Goal: Task Accomplishment & Management: Manage account settings

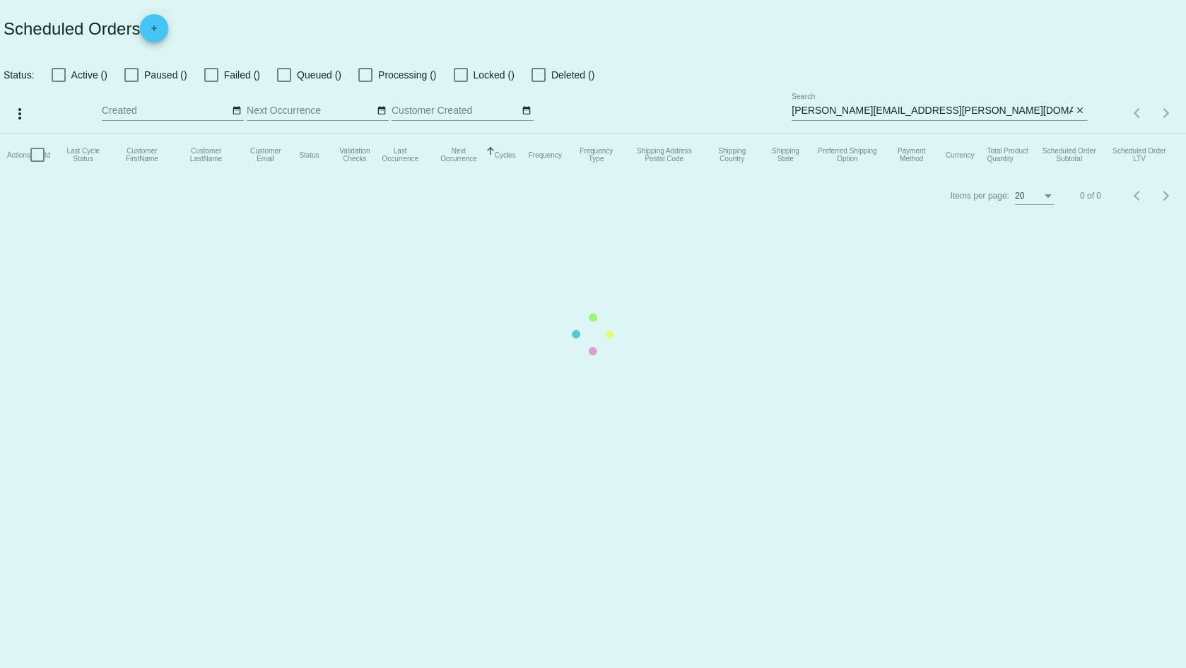
click at [960, 134] on mat-table "Actions Id Last Cycle Status Customer FirstName Customer LastName Customer Emai…" at bounding box center [593, 155] width 1186 height 42
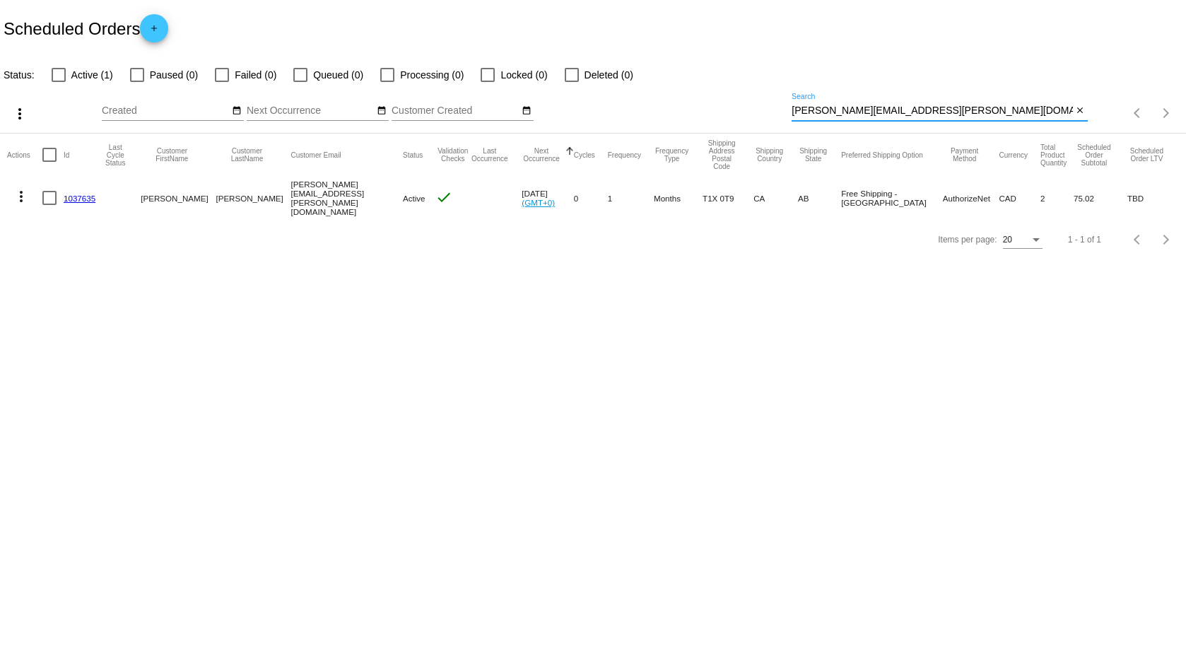
drag, startPoint x: 965, startPoint y: 106, endPoint x: 512, endPoint y: 33, distance: 458.3
click at [518, 34] on app-dashboard-scheduled-orders "Scheduled Orders add Status: Active (1) Paused (0) Failed (0) Queued (0) Proces…" at bounding box center [593, 129] width 1186 height 259
paste input "530399"
type input "530399"
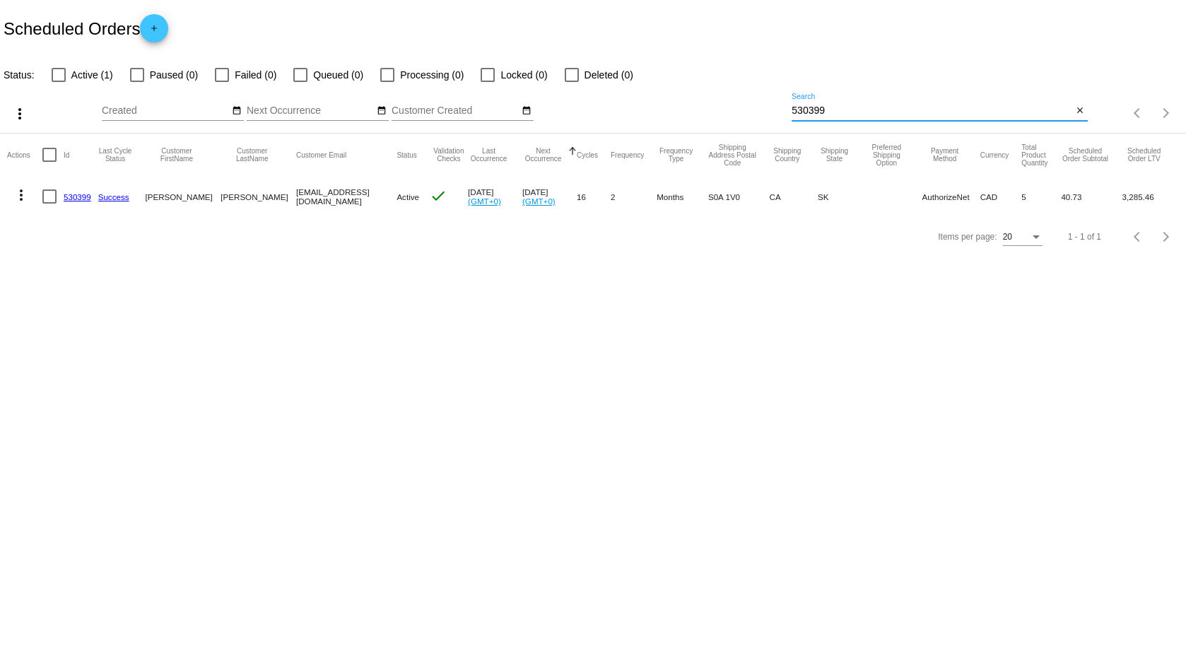
click at [78, 197] on link "530399" at bounding box center [78, 196] width 28 height 9
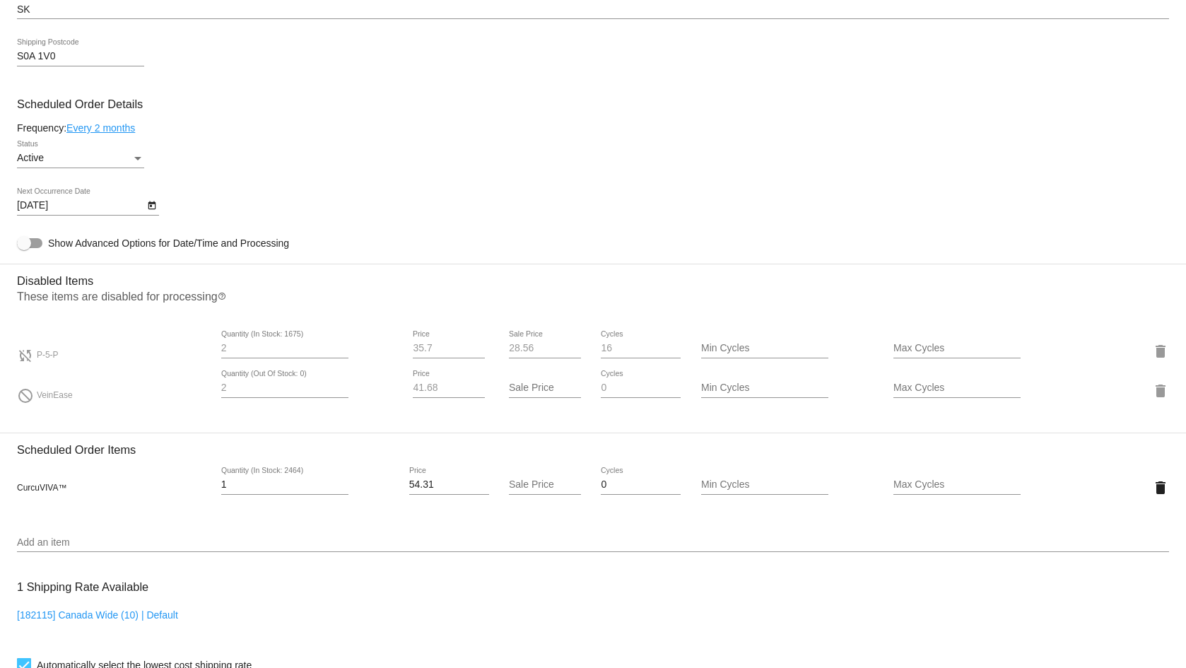
scroll to position [698, 0]
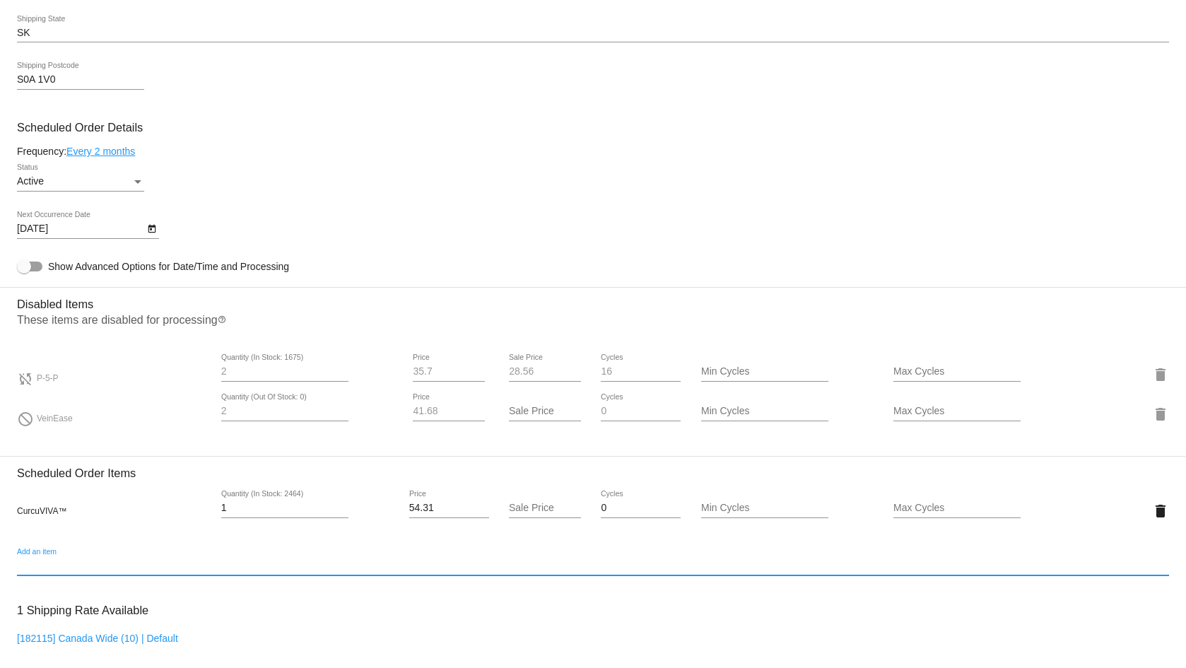
click at [45, 570] on input "Add an item" at bounding box center [593, 565] width 1152 height 11
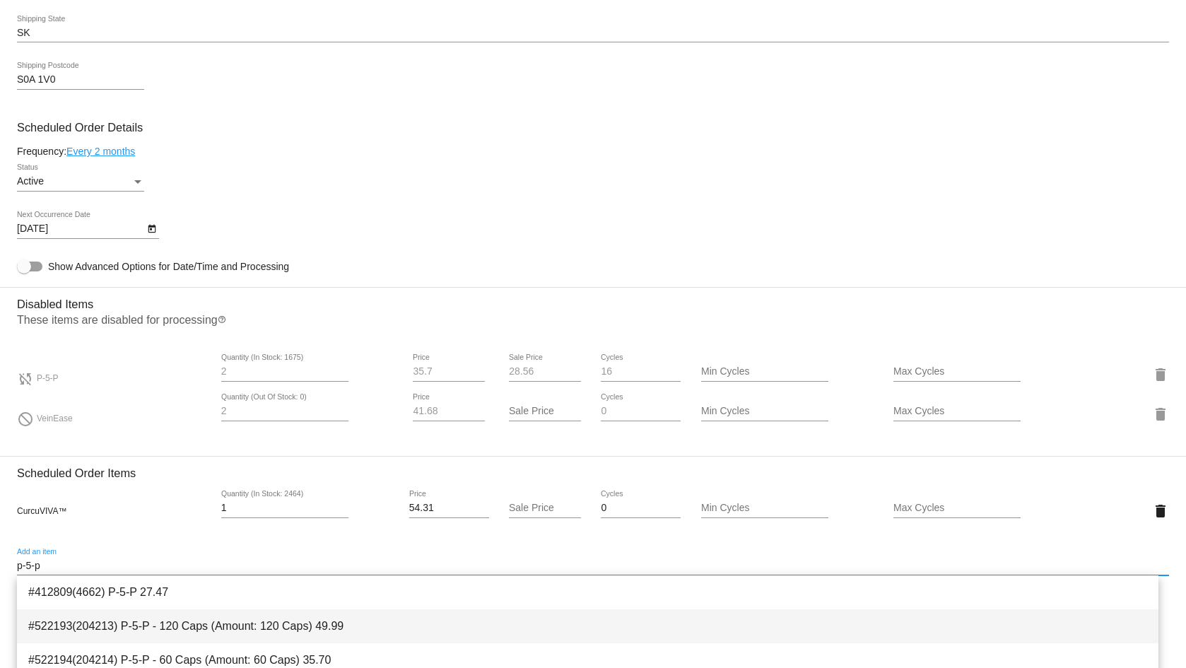
type input "p-5-p"
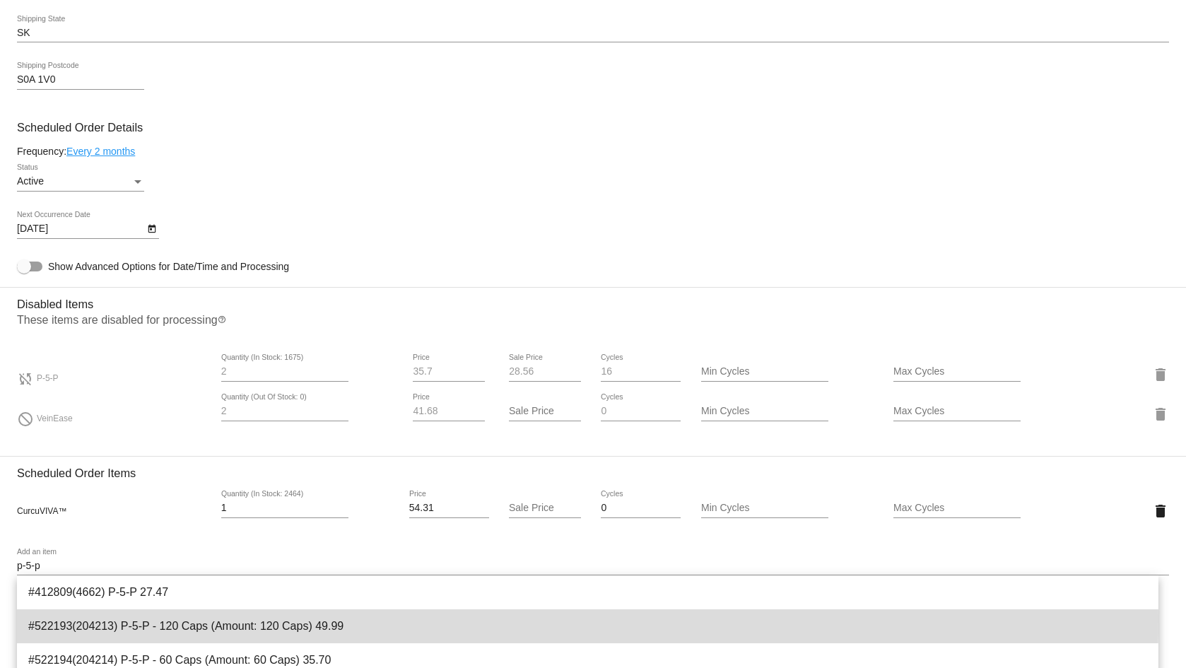
click at [180, 620] on span "#522193(204213) P-5-P - 120 Caps (Amount: 120 Caps) 49.99" at bounding box center [587, 626] width 1119 height 34
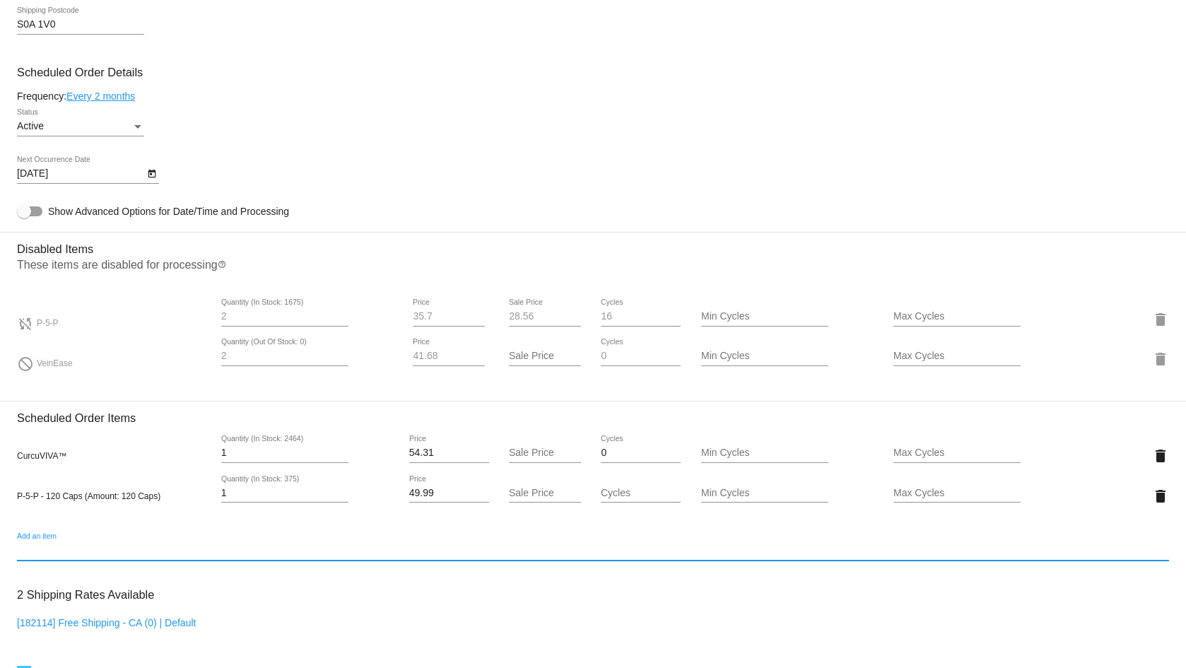
scroll to position [840, 0]
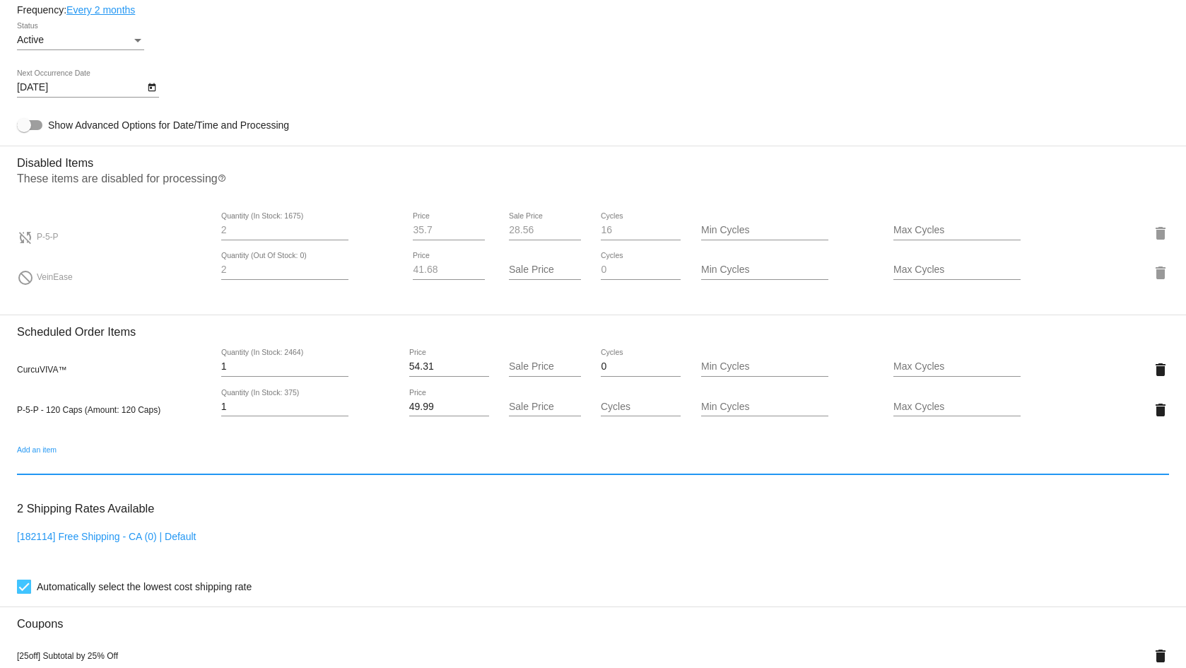
drag, startPoint x: 261, startPoint y: 411, endPoint x: 90, endPoint y: 386, distance: 172.9
click at [91, 386] on div "CurcuVIVA™ 1 Quantity (In Stock: 2464) 54.31 Price Sale Price 0 Cycles Min Cycl…" at bounding box center [593, 389] width 1152 height 101
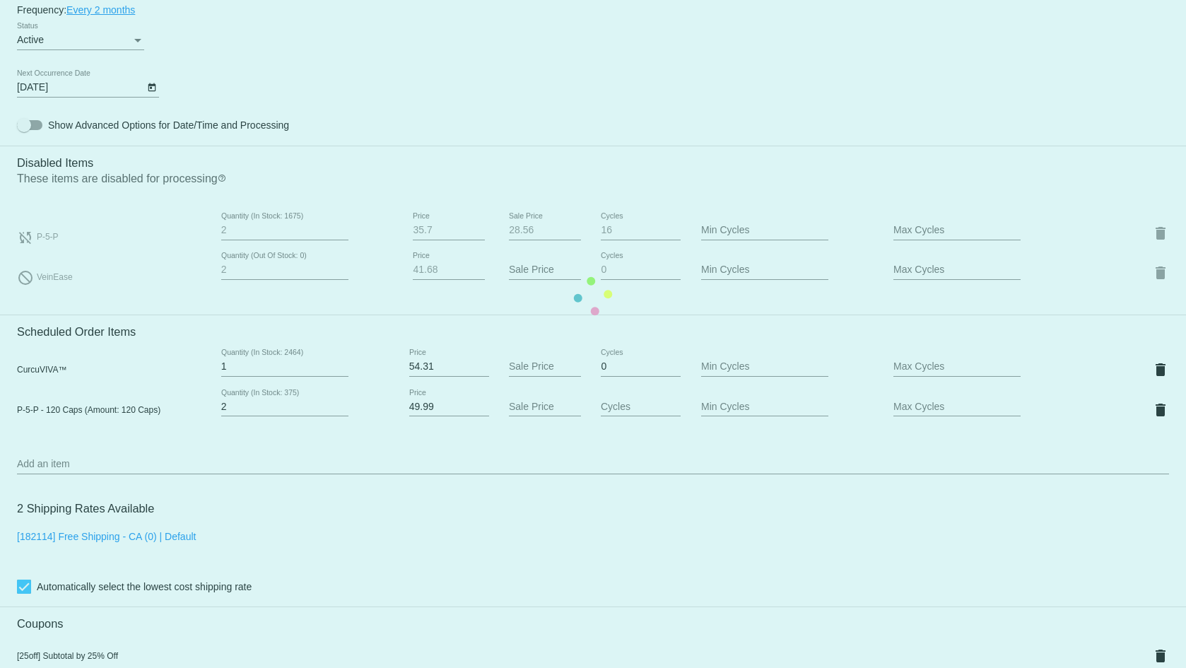
click at [342, 452] on mat-card "Customer 2885340: [PERSON_NAME] [PERSON_NAME][EMAIL_ADDRESS][DOMAIN_NAME] Custo…" at bounding box center [593, 295] width 1186 height 1671
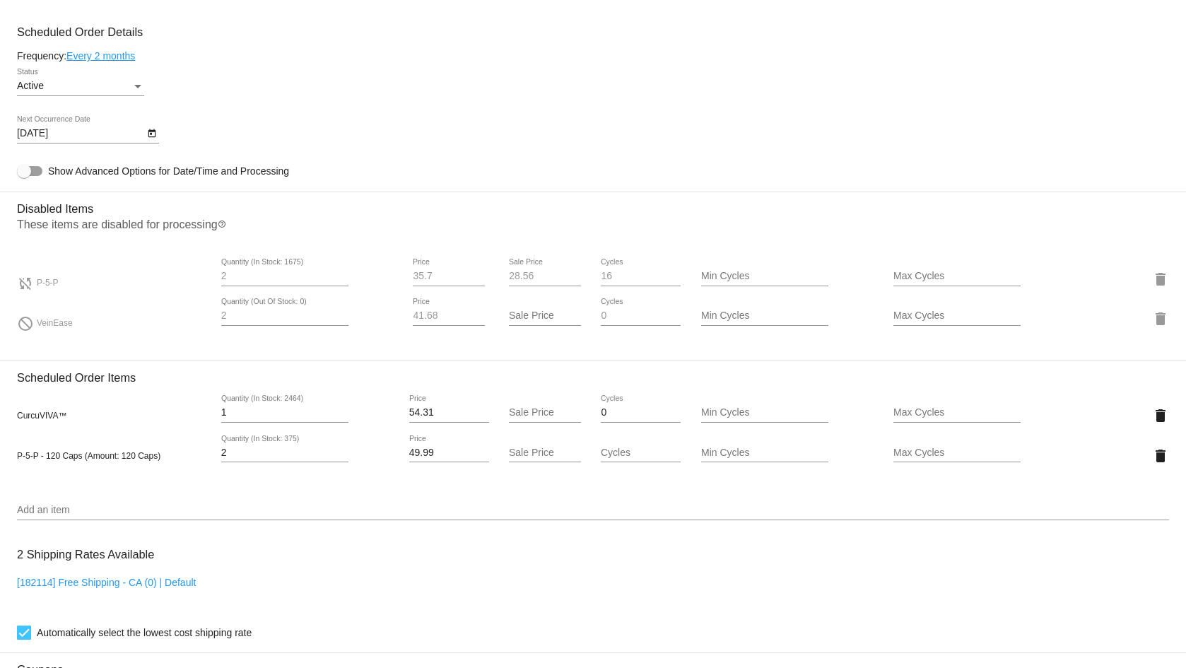
scroll to position [769, 0]
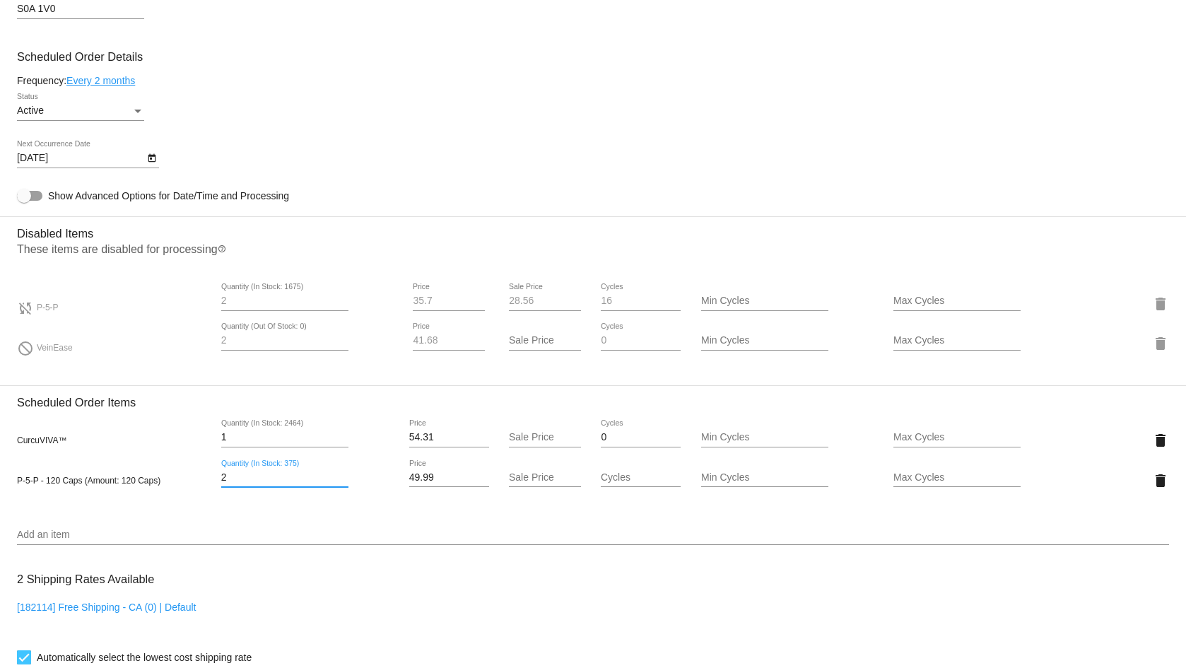
drag, startPoint x: 169, startPoint y: 469, endPoint x: 112, endPoint y: 464, distance: 56.8
click at [128, 465] on div "P-5-P - 120 Caps (Amount: 120 Caps) 2 Quantity (In Stock: 375) 49.99 Price Sale…" at bounding box center [593, 479] width 1152 height 40
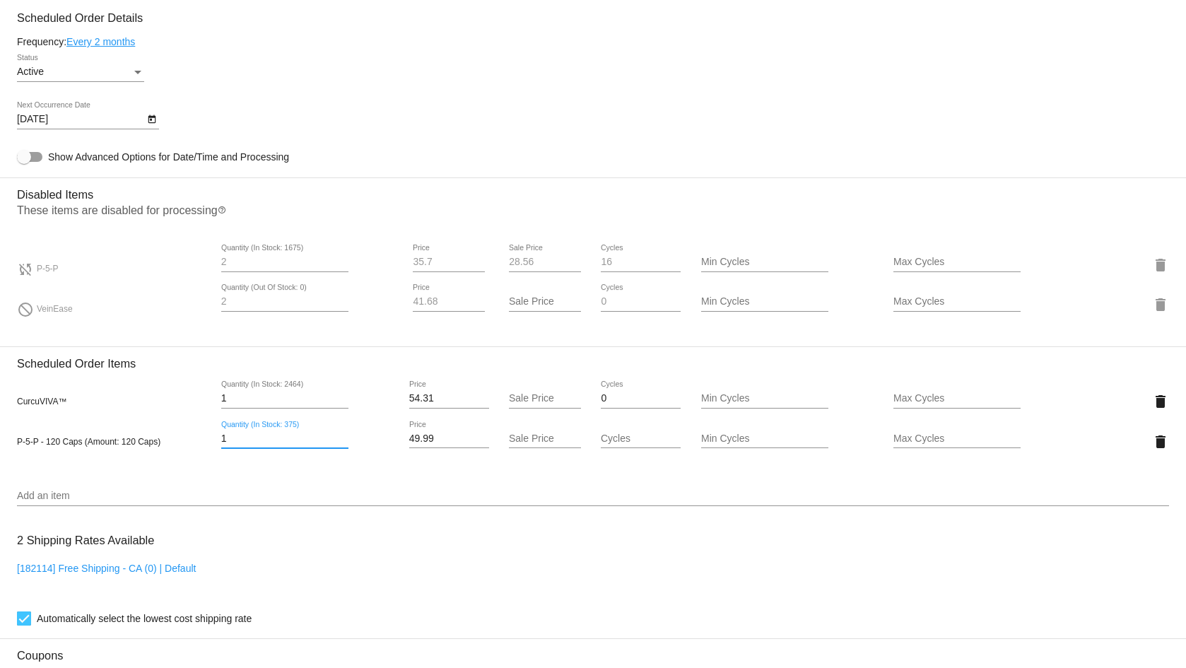
scroll to position [840, 0]
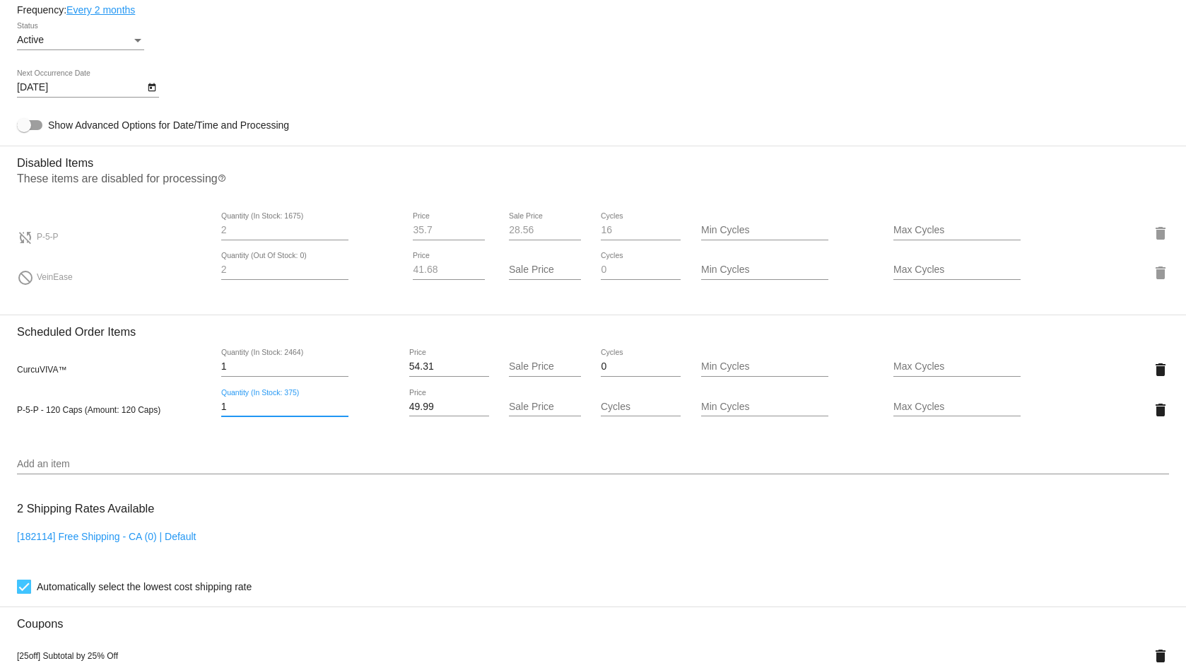
click at [360, 459] on mat-card "Customer 2885340: [PERSON_NAME] [PERSON_NAME][EMAIL_ADDRESS][DOMAIN_NAME] Custo…" at bounding box center [593, 295] width 1186 height 1671
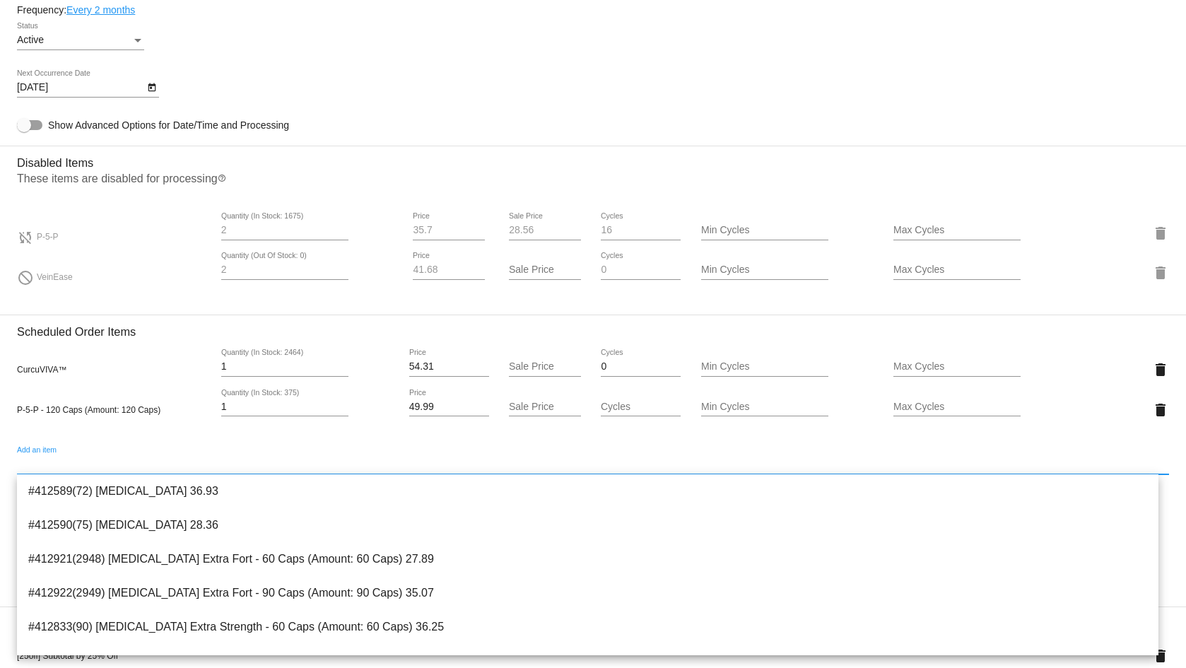
click at [188, 450] on div "Add an item" at bounding box center [593, 461] width 1152 height 28
drag, startPoint x: 233, startPoint y: 410, endPoint x: 128, endPoint y: 386, distance: 108.0
click at [127, 386] on div "CurcuVIVA™ 1 Quantity (In Stock: 2464) 54.31 Price Sale Price 0 Cycles Min Cycl…" at bounding box center [593, 389] width 1152 height 101
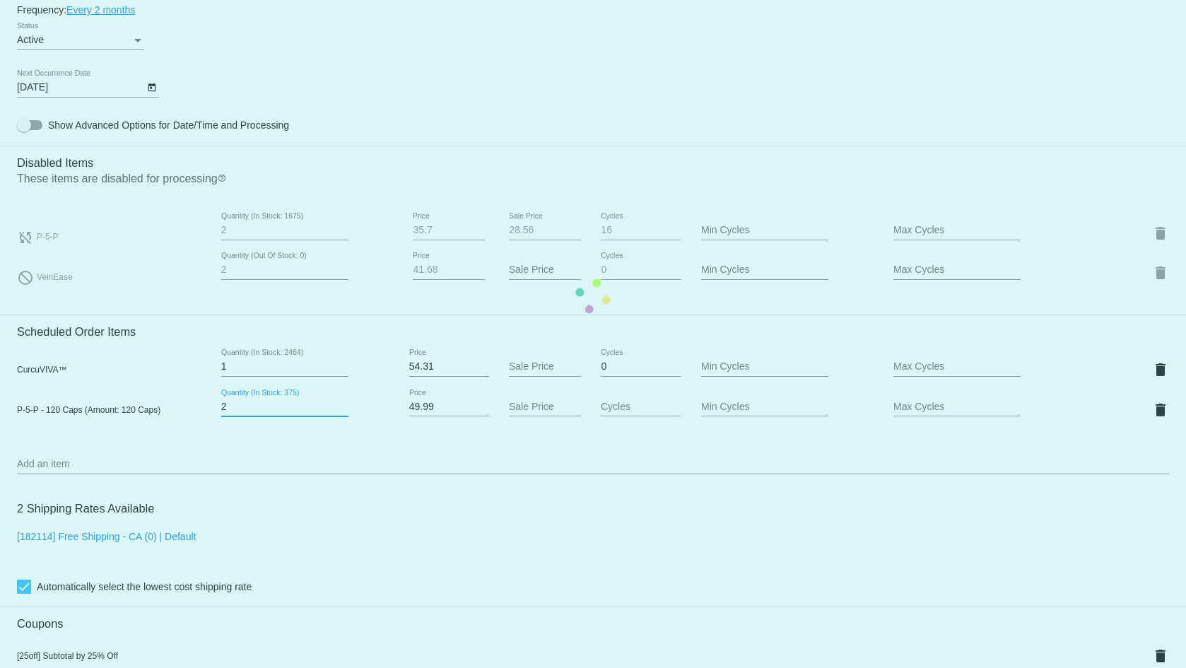
click at [150, 432] on mat-card "Customer 2885340: [PERSON_NAME] [PERSON_NAME][EMAIL_ADDRESS][DOMAIN_NAME] Custo…" at bounding box center [593, 295] width 1186 height 1671
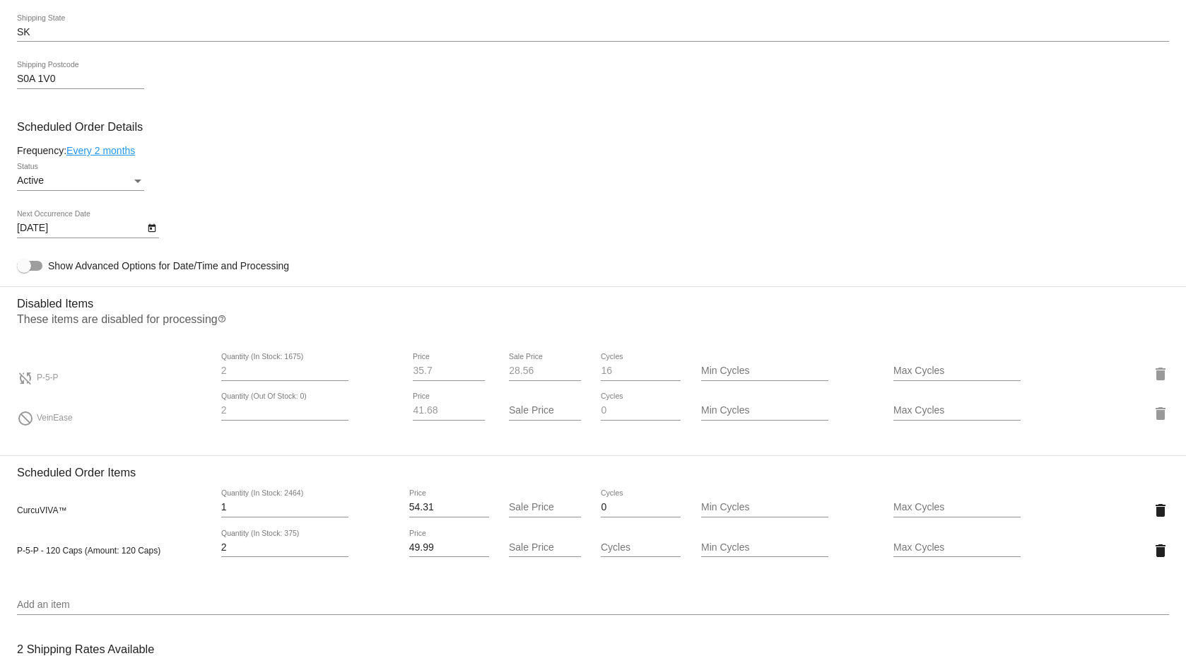
scroll to position [698, 0]
click at [1153, 370] on mat-icon "delete" at bounding box center [1160, 374] width 17 height 17
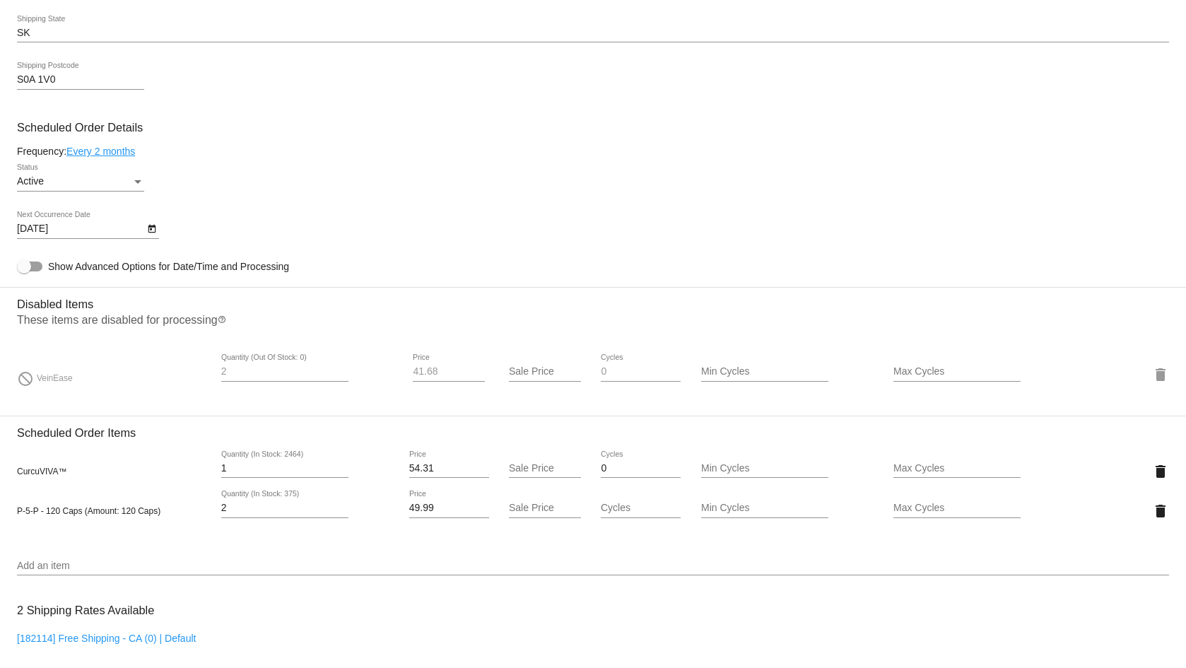
scroll to position [769, 0]
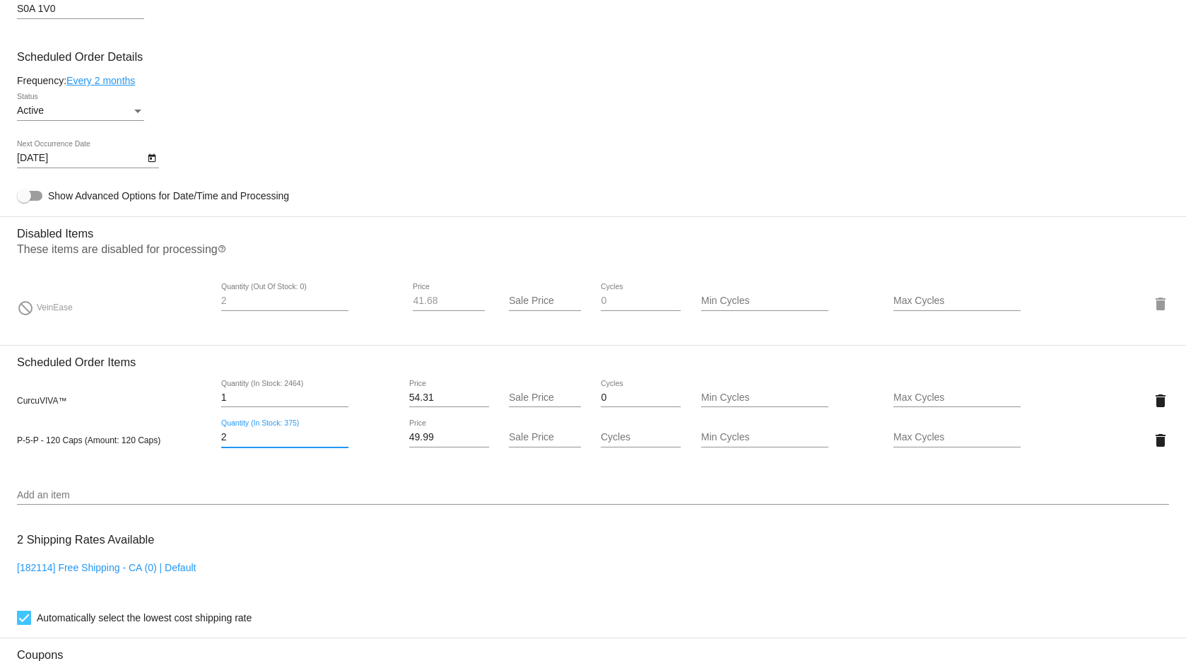
drag, startPoint x: 271, startPoint y: 435, endPoint x: 102, endPoint y: 420, distance: 170.3
click at [133, 418] on div "CurcuVIVA™ 1 Quantity (In Stock: 2464) 54.31 Price Sale Price 0 Cycles Min Cycl…" at bounding box center [593, 419] width 1152 height 101
type input "1"
click at [261, 488] on mat-card "Customer 2885340: [PERSON_NAME] [PERSON_NAME][EMAIL_ADDRESS][DOMAIN_NAME] Custo…" at bounding box center [593, 347] width 1186 height 1632
click at [235, 466] on div "CurcuVIVA™ 1 Quantity (In Stock: 2464) 54.31 Price Sale Price 0 Cycles Min Cycl…" at bounding box center [593, 419] width 1152 height 101
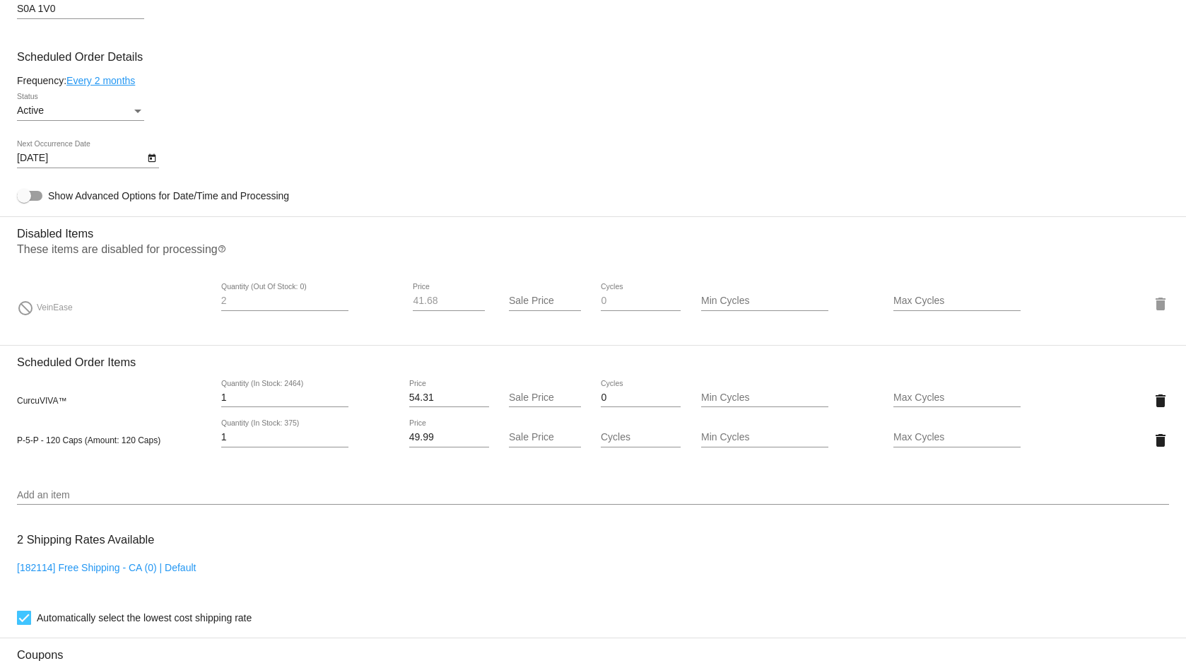
click at [266, 471] on mat-card-content "Customer 2885340: [PERSON_NAME] [PERSON_NAME][EMAIL_ADDRESS][DOMAIN_NAME] Custo…" at bounding box center [593, 323] width 1152 height 1550
click at [235, 486] on div "Add an item" at bounding box center [593, 491] width 1152 height 28
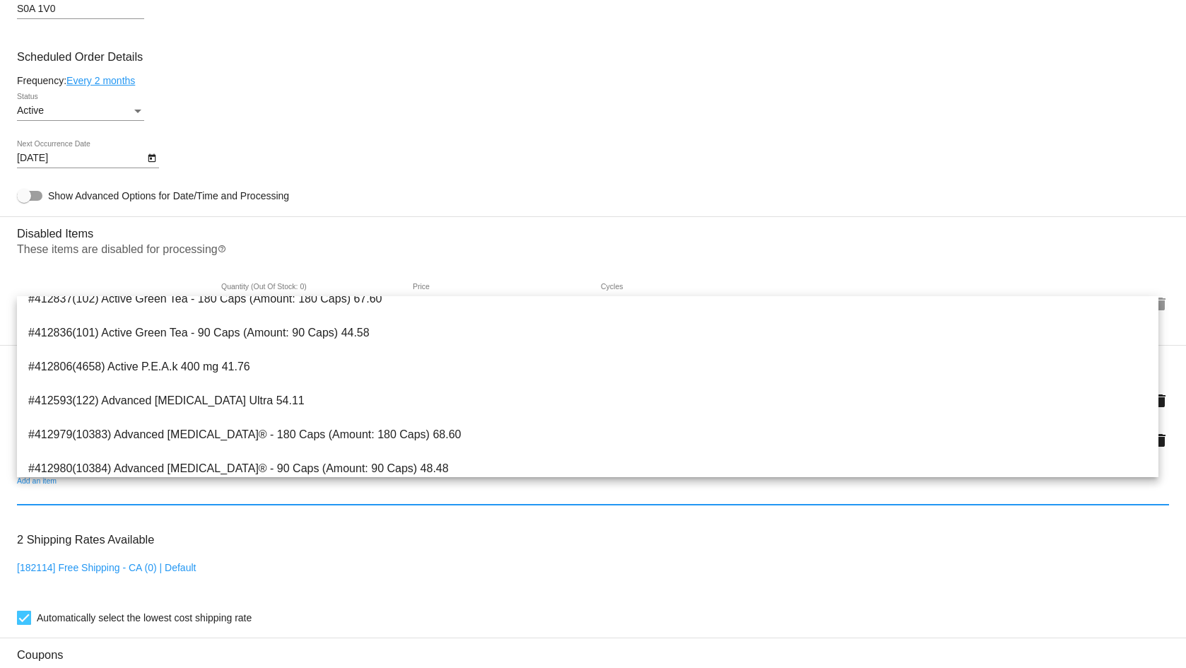
scroll to position [2737, 0]
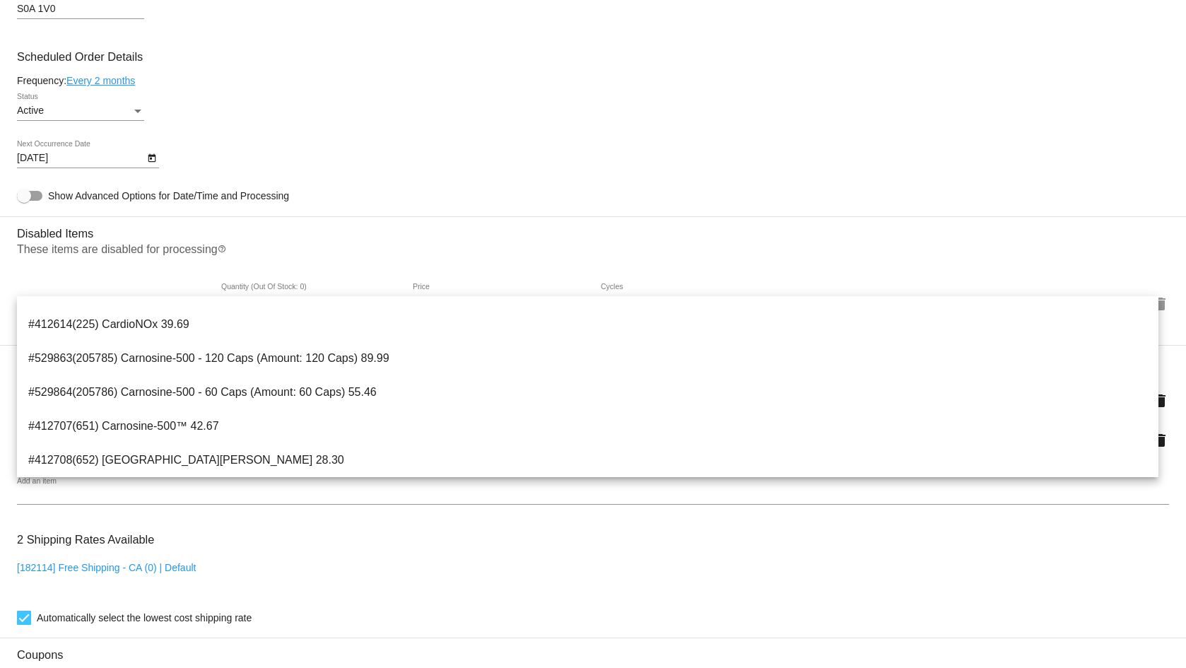
click at [156, 595] on div "[182114] Free Shipping - CA (0) | Default" at bounding box center [593, 582] width 1152 height 40
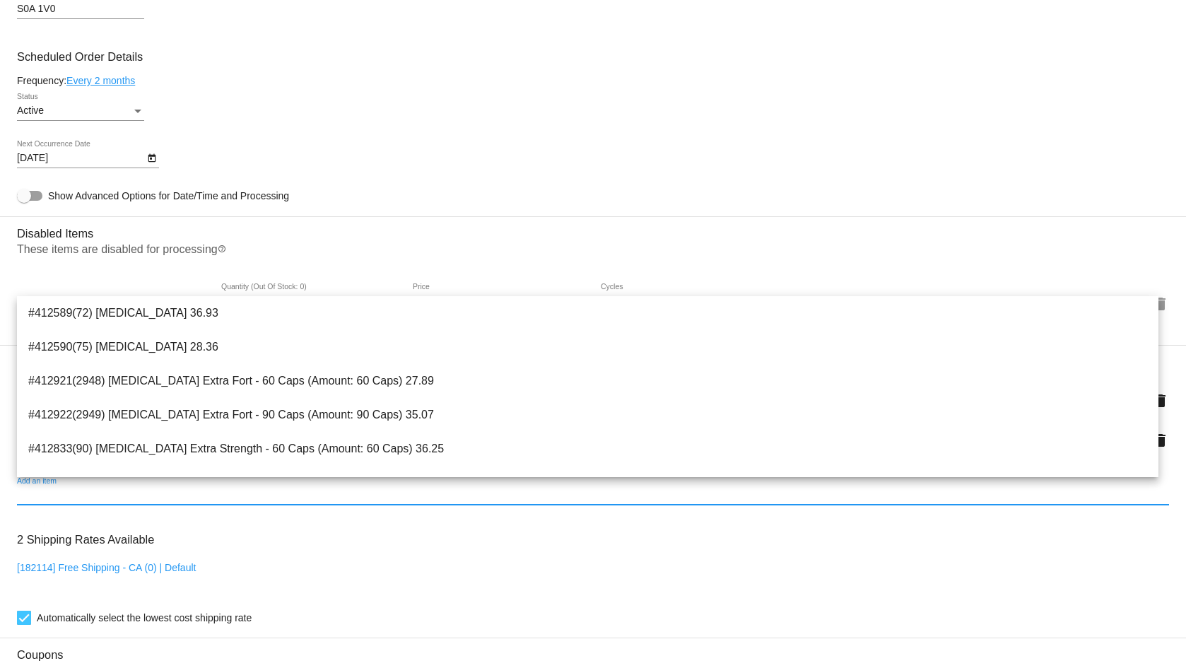
click at [216, 495] on input "Add an item" at bounding box center [593, 495] width 1152 height 11
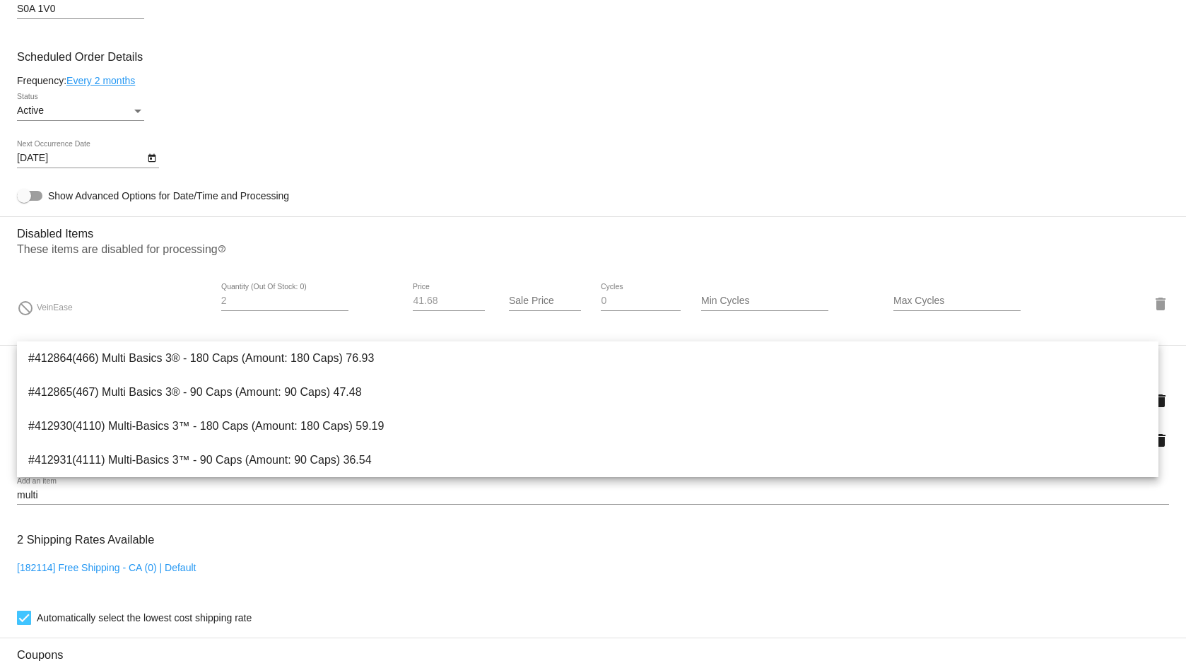
click at [175, 307] on div "do_not_disturb VeinEase" at bounding box center [113, 302] width 192 height 19
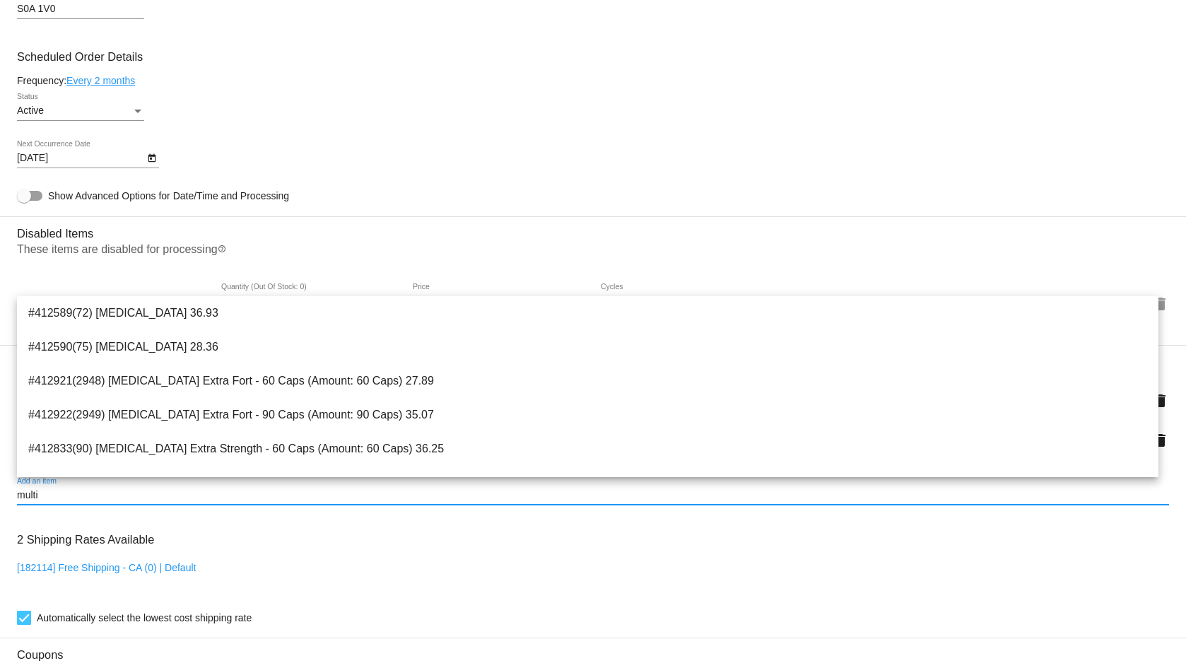
drag, startPoint x: 61, startPoint y: 493, endPoint x: -30, endPoint y: 480, distance: 91.4
click at [0, 480] on html "arrow_back Scheduled Order #530399 Active more_vert Last Processing Cycle ID: 5…" at bounding box center [593, 334] width 1186 height 668
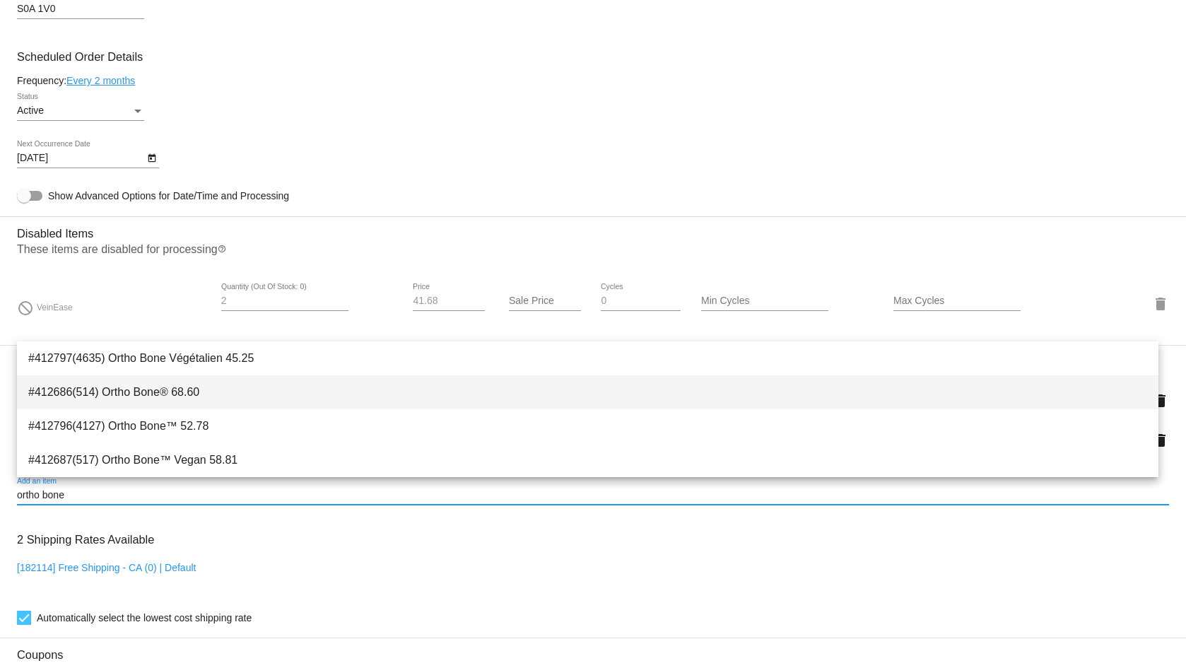
type input "ortho bone"
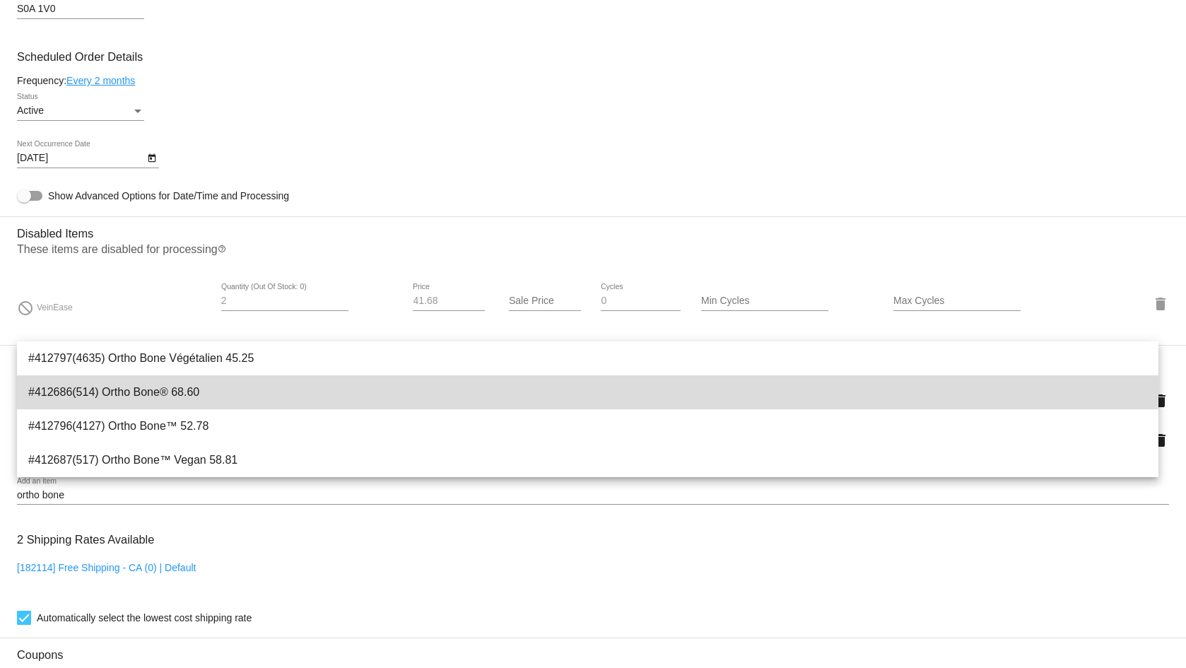
click at [180, 392] on span "#412686(514) Ortho Bone® 68.60" at bounding box center [587, 392] width 1119 height 34
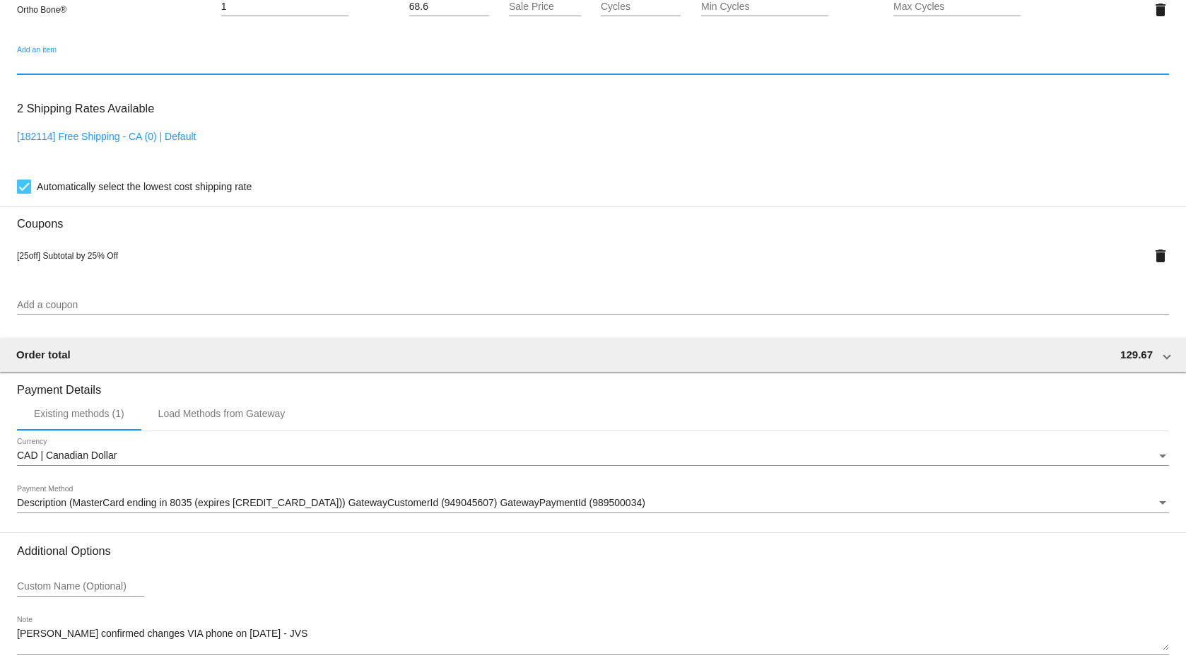
scroll to position [1304, 0]
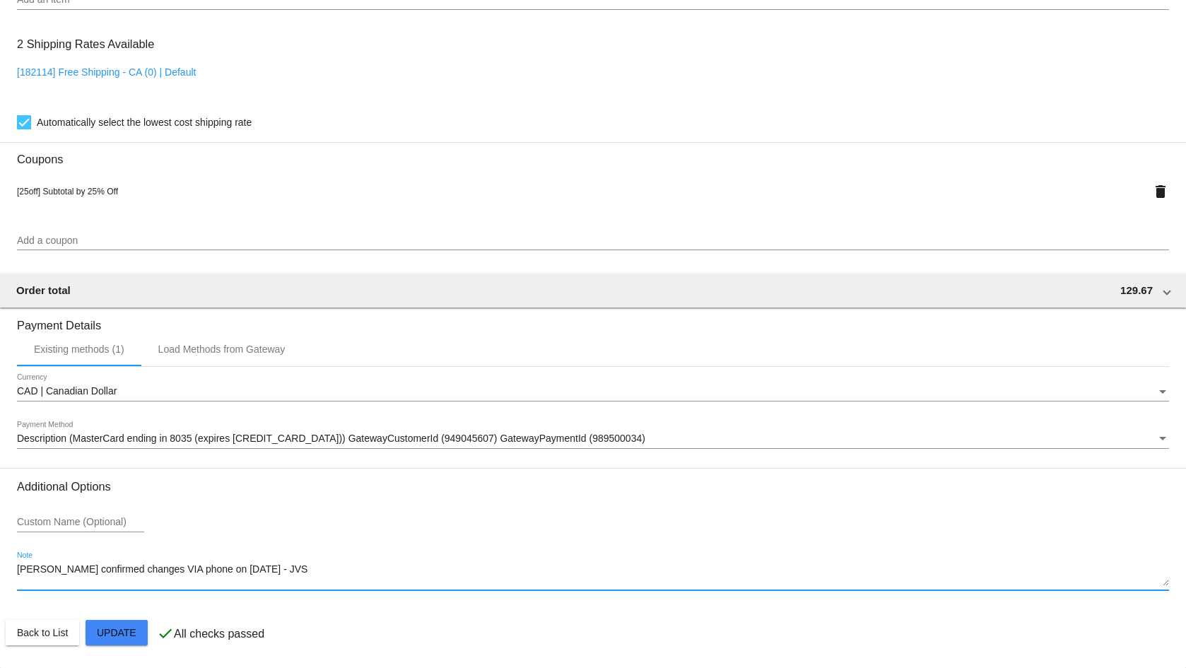
drag, startPoint x: 265, startPoint y: 569, endPoint x: 238, endPoint y: 574, distance: 27.3
click at [238, 574] on textarea "[PERSON_NAME] confirmed changes VIA phone on [DATE] - JVS" at bounding box center [593, 575] width 1152 height 23
drag, startPoint x: 266, startPoint y: 568, endPoint x: 242, endPoint y: 567, distance: 24.1
click at [243, 569] on textarea "[PERSON_NAME] confirmed changes VIA phone on [DATE] - JVS" at bounding box center [593, 575] width 1152 height 23
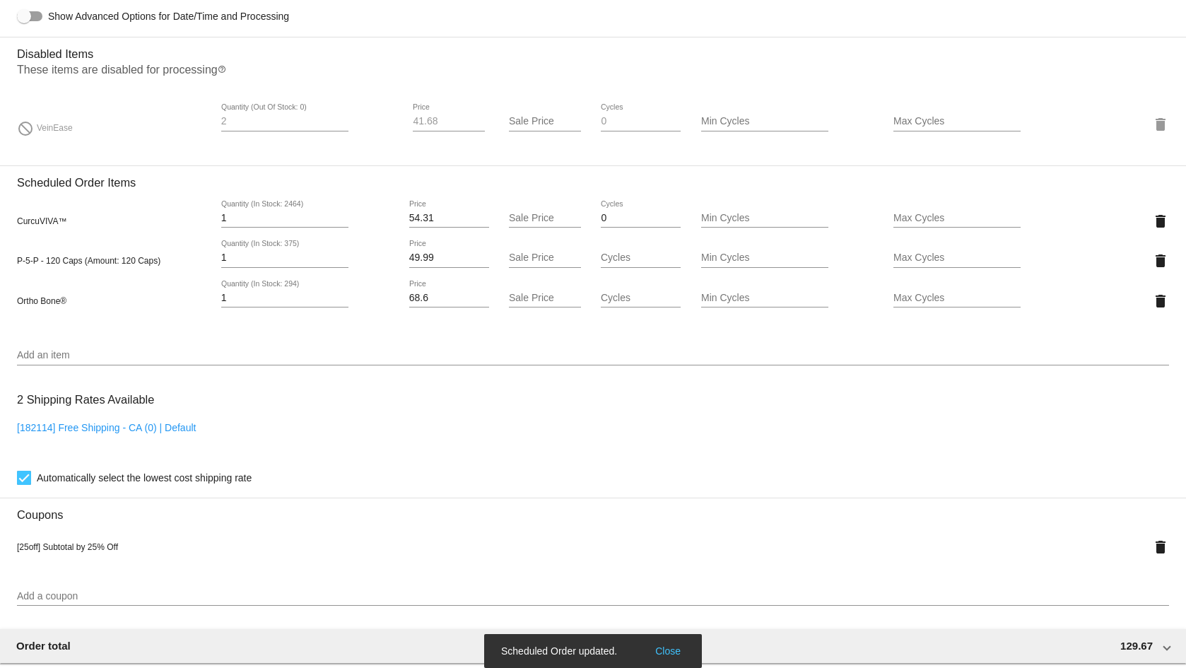
scroll to position [809, 0]
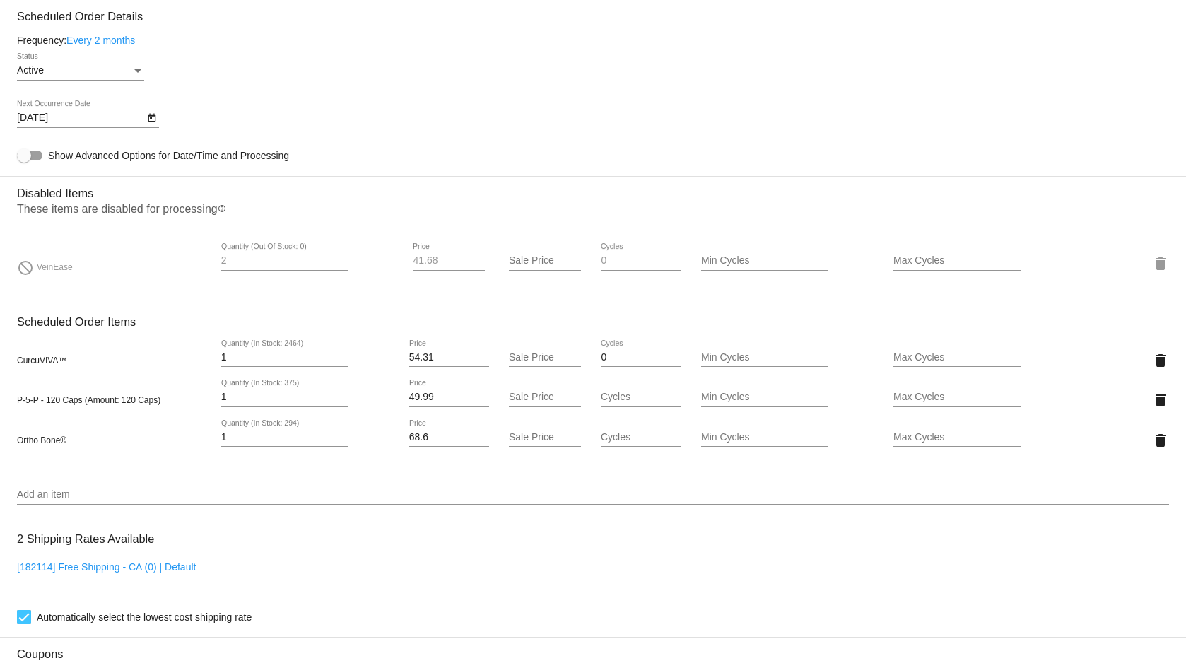
type textarea "[PERSON_NAME] confirmed changes VIA phone on [DATE] - JVS"
click at [127, 490] on input "Add an item" at bounding box center [593, 494] width 1152 height 11
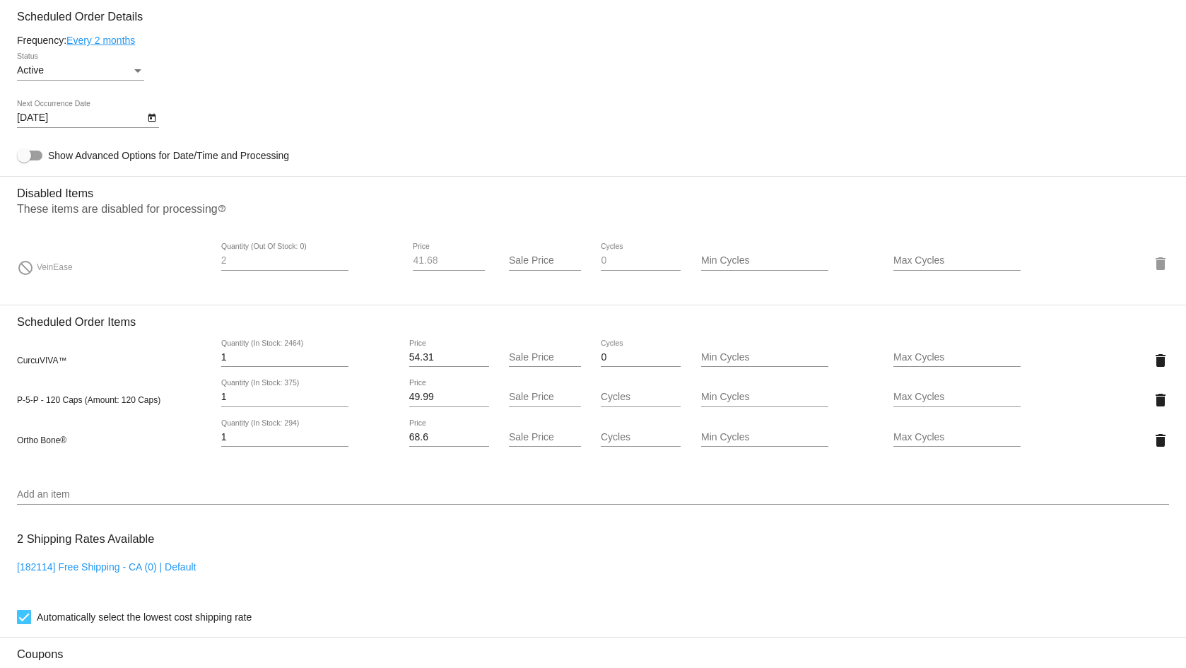
click at [173, 488] on div "Add an item" at bounding box center [593, 491] width 1152 height 28
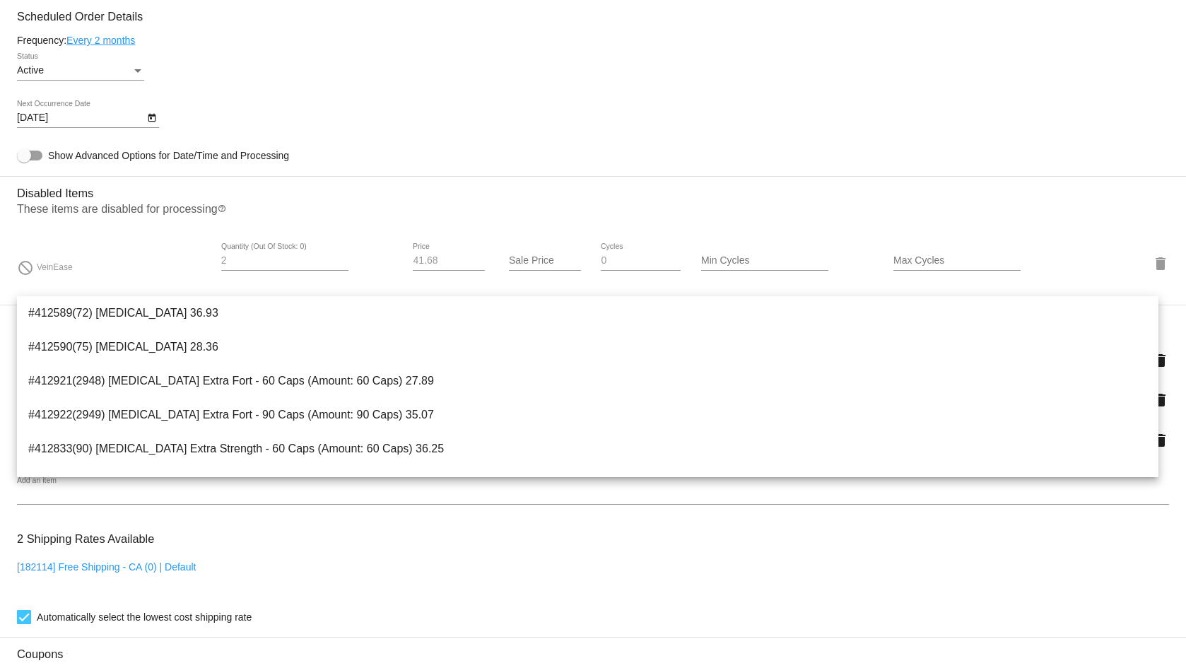
click at [286, 260] on input "2" at bounding box center [284, 260] width 127 height 11
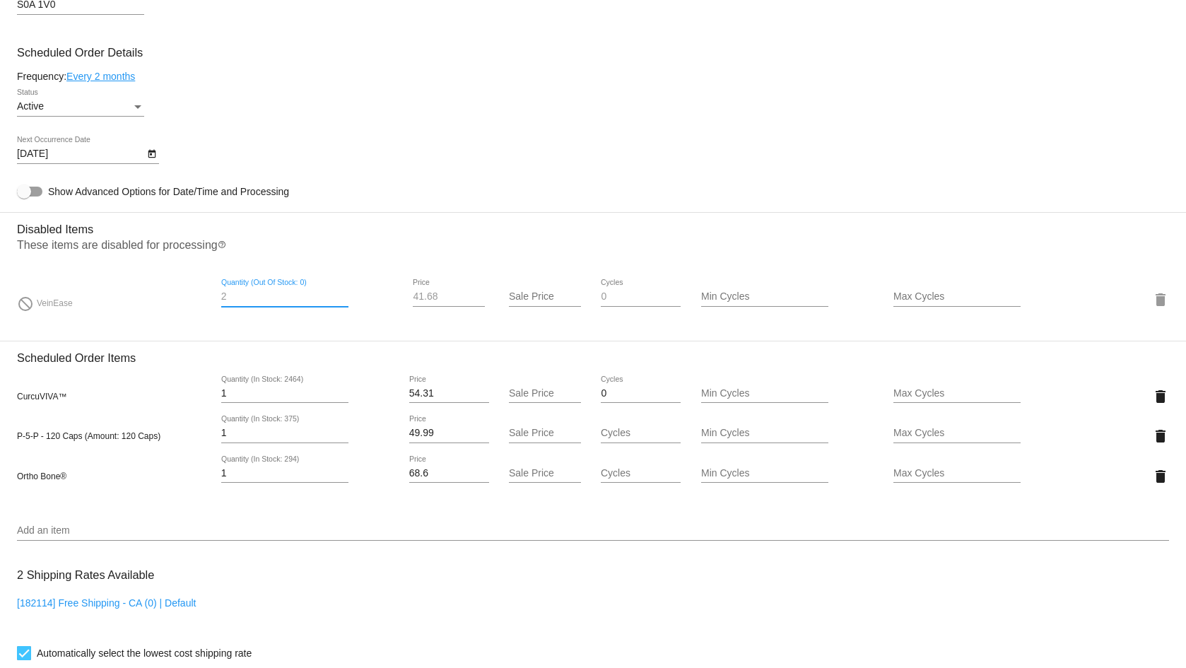
scroll to position [739, 0]
